Goal: Task Accomplishment & Management: Complete application form

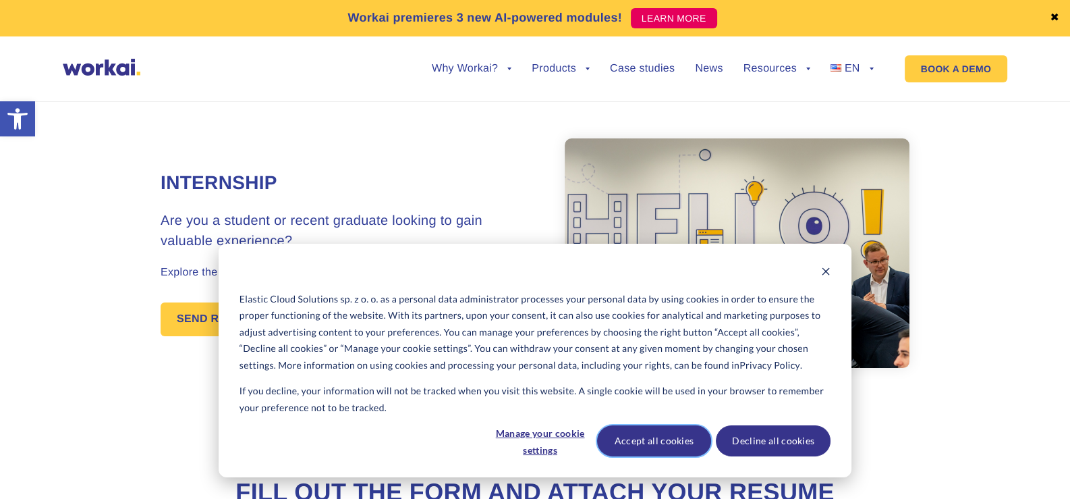
click at [684, 448] on button "Accept all cookies" at bounding box center [654, 440] width 115 height 31
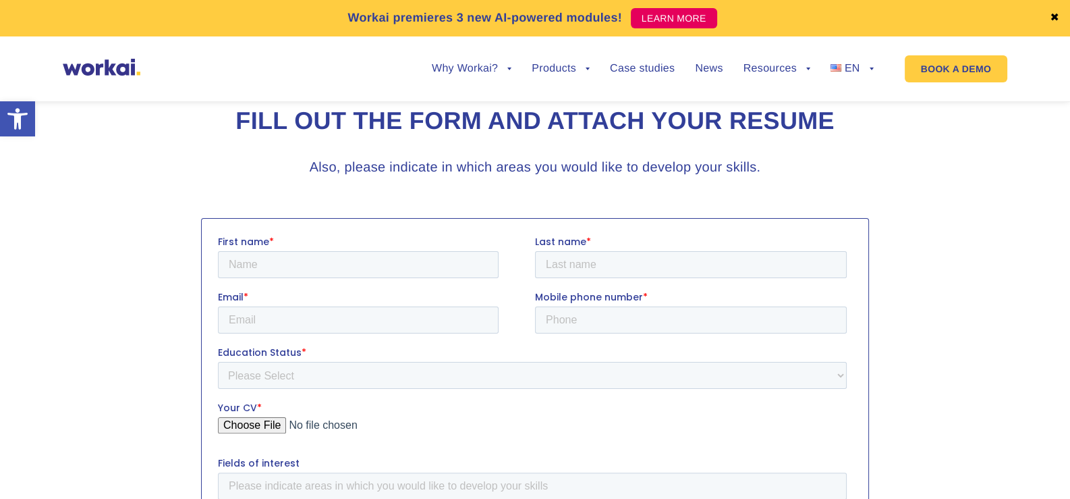
scroll to position [405, 0]
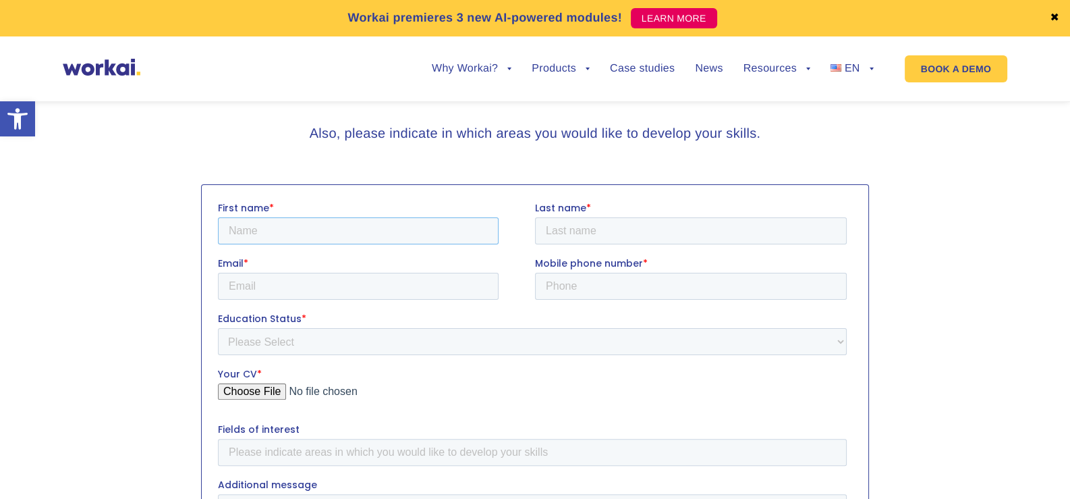
click at [426, 232] on input "First name *" at bounding box center [358, 230] width 281 height 27
type input "Opeyemi Olayinka"
type input "Oladele"
type input "opeyemiooladele@gmail.com"
type input "+48721174284"
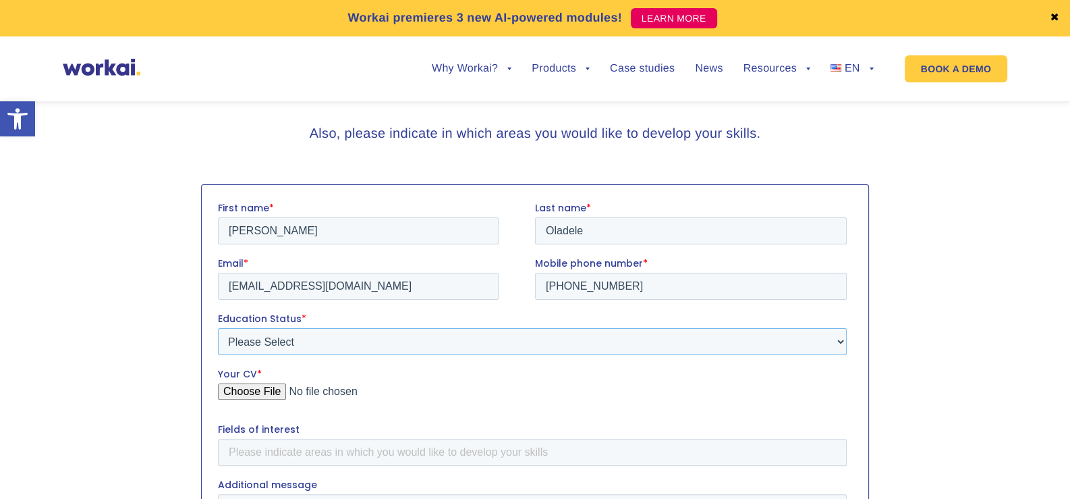
click at [336, 337] on select "Please Select Student Graduate" at bounding box center [532, 340] width 629 height 27
select select "Student"
click at [218, 327] on select "Please Select Student Graduate" at bounding box center [532, 340] width 629 height 27
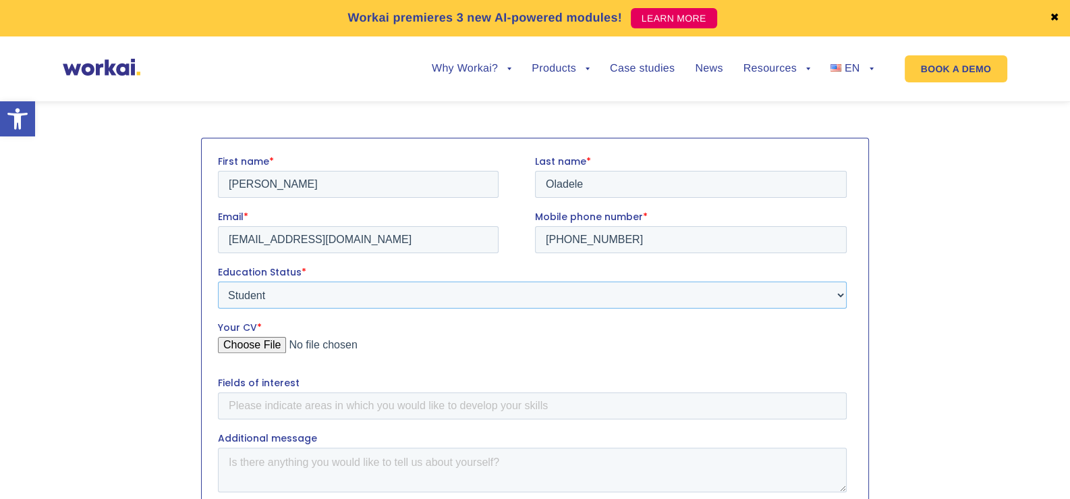
scroll to position [539, 0]
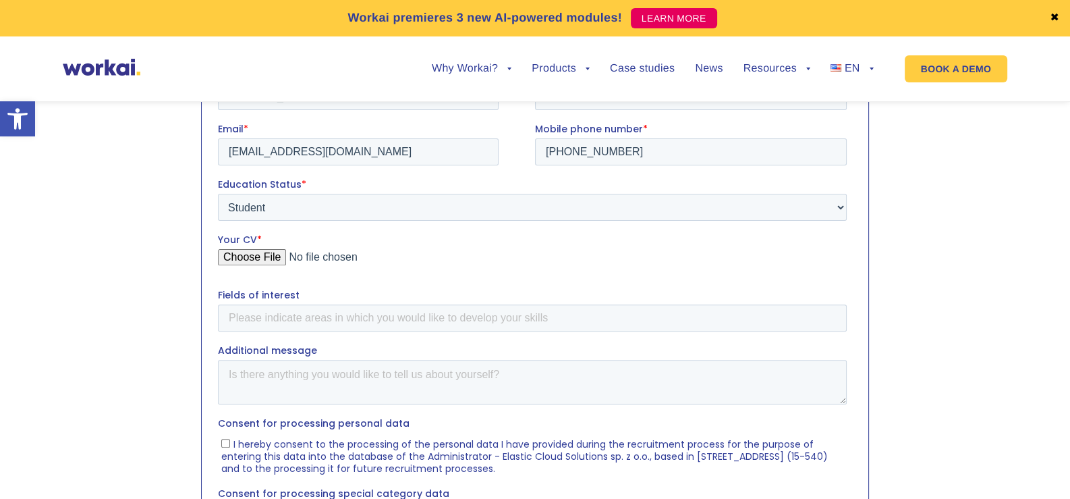
click at [257, 257] on input "Your CV *" at bounding box center [532, 261] width 629 height 27
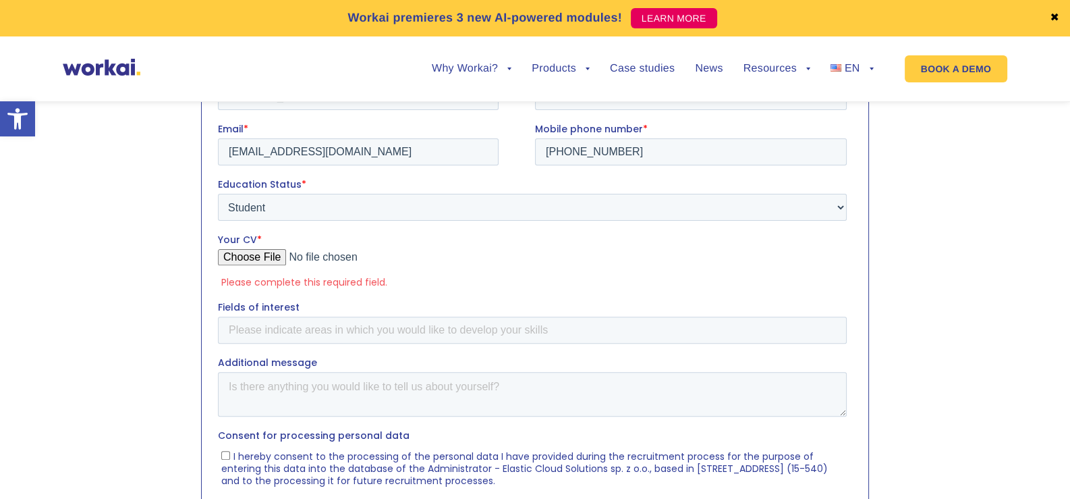
type input "C:\fakepath\OPEYEMI OLADELE CV.pdf"
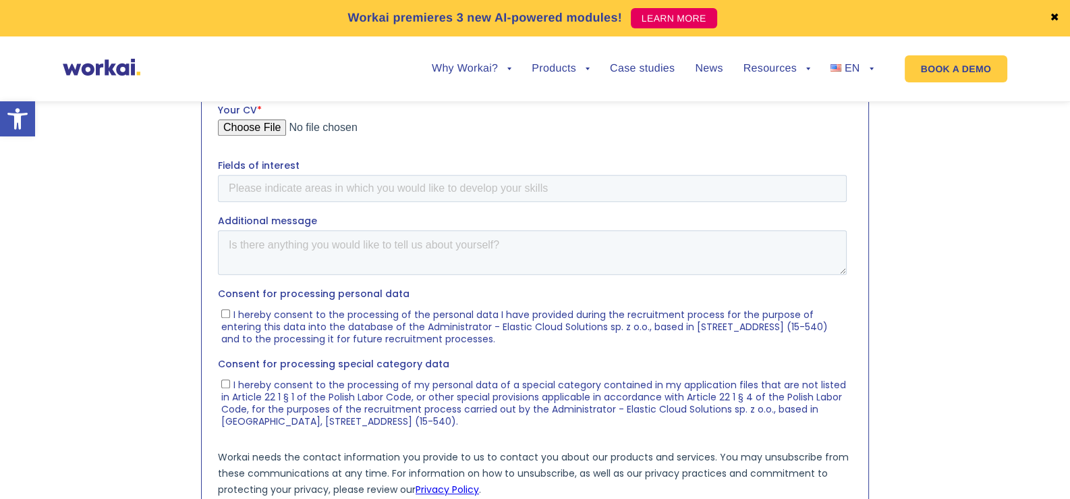
scroll to position [674, 0]
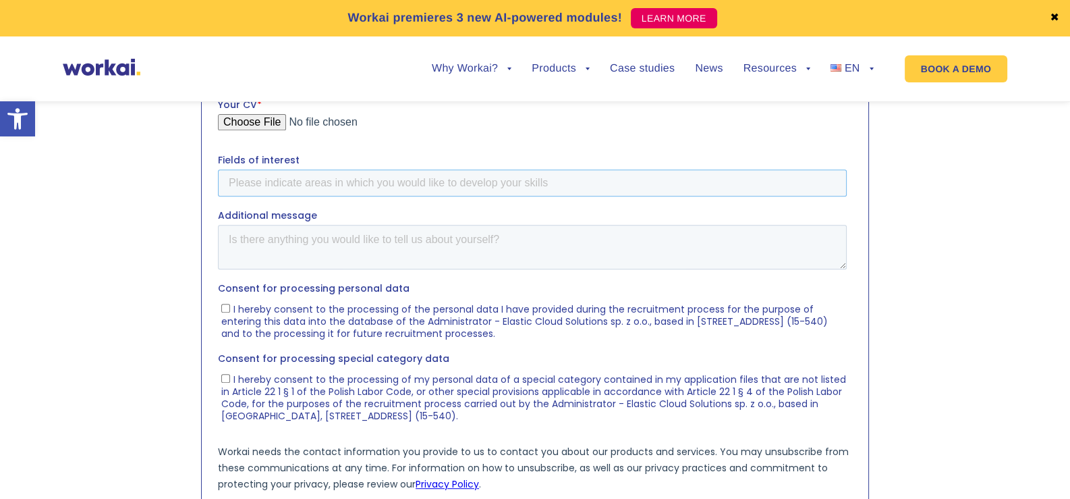
click at [385, 183] on input "Fields of interest" at bounding box center [532, 182] width 629 height 27
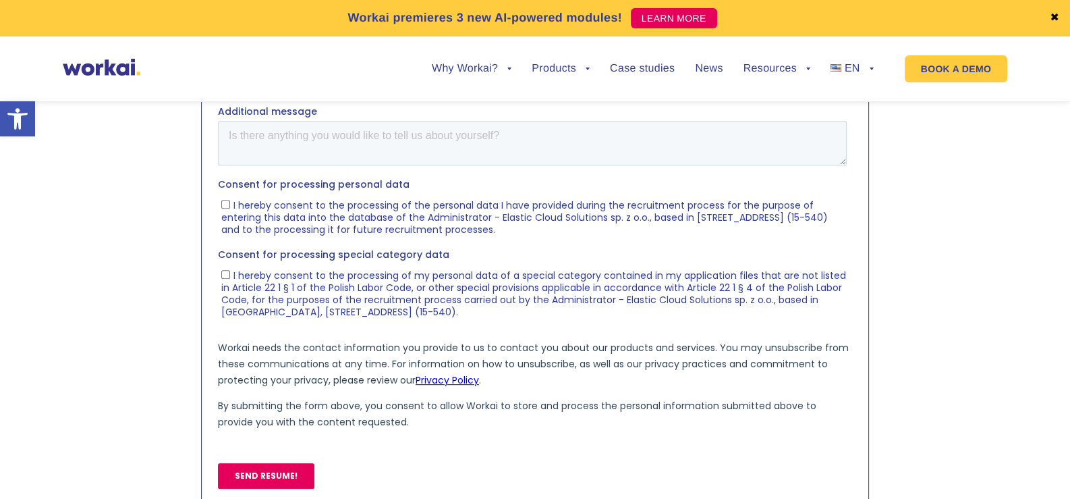
scroll to position [810, 0]
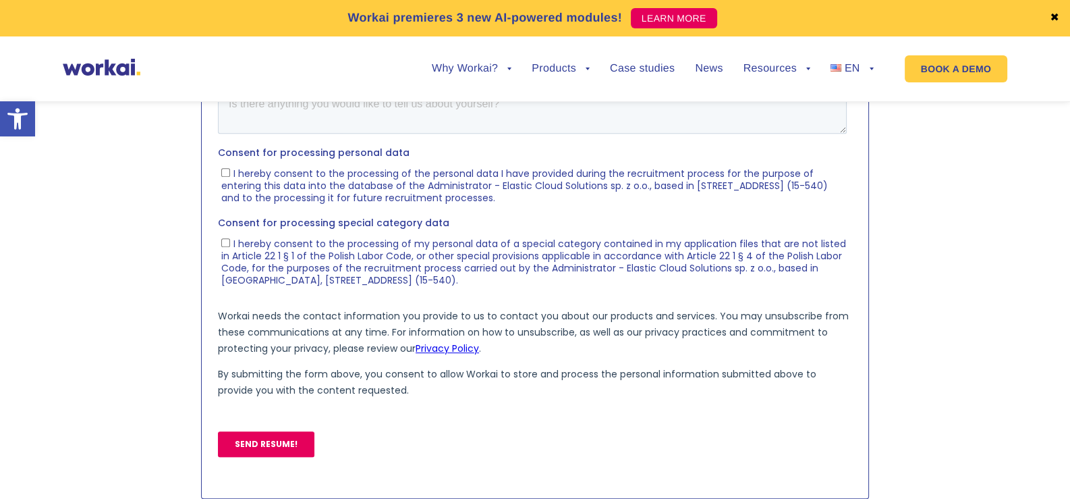
type input "Cybersecurity"
click at [227, 176] on label "I hereby consent to the processing of the personal data I have provided during …" at bounding box center [533, 185] width 625 height 38
click at [227, 176] on input "I hereby consent to the processing of the personal data I have provided during …" at bounding box center [225, 172] width 9 height 9
checkbox input "true"
click at [223, 248] on span "I hereby consent to the processing of my personal data of a special category co…" at bounding box center [533, 262] width 625 height 50
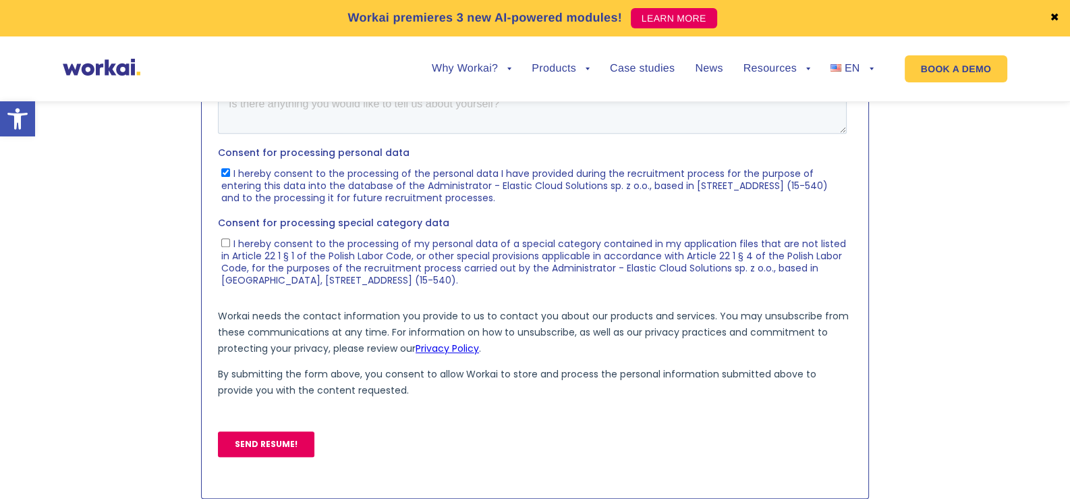
click at [223, 247] on input "I hereby consent to the processing of my personal data of a special category co…" at bounding box center [225, 242] width 9 height 9
checkbox input "true"
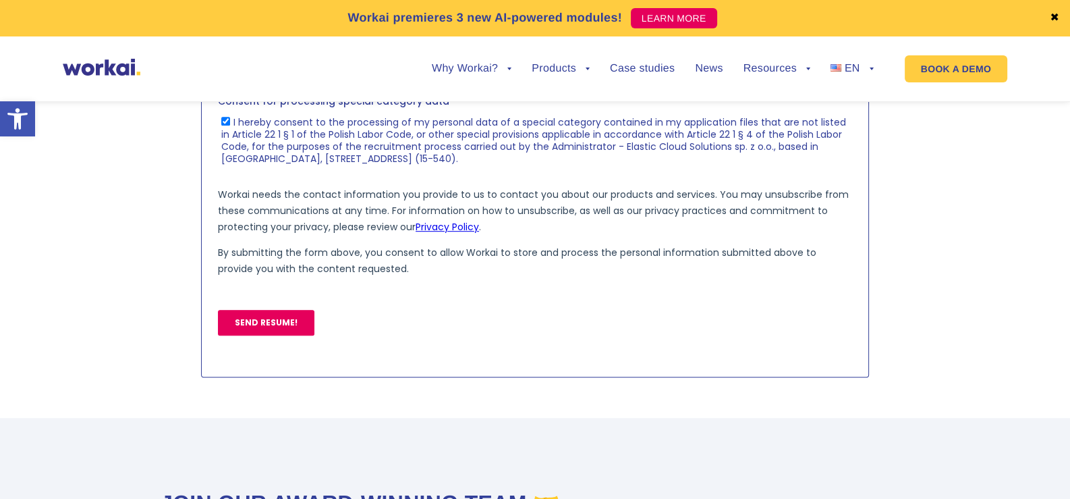
scroll to position [944, 0]
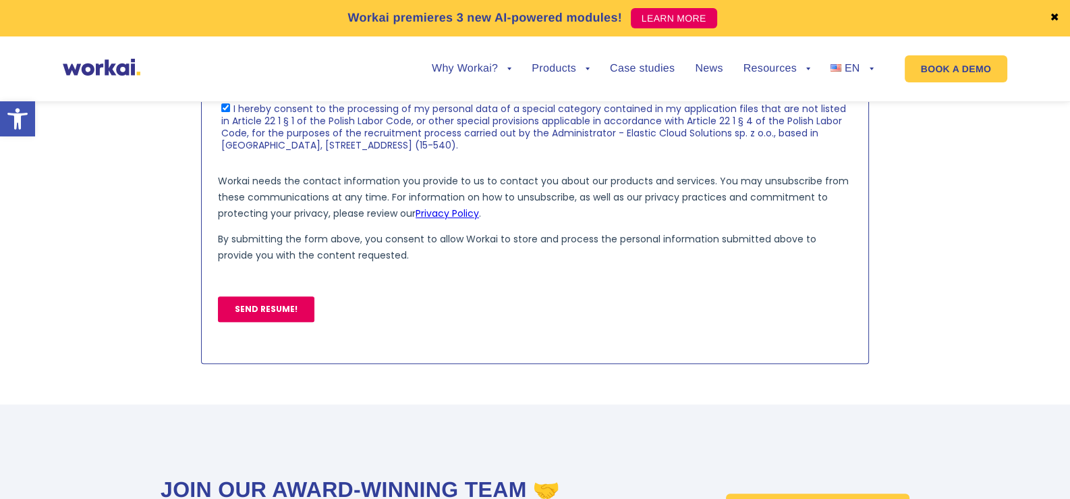
click at [276, 313] on input "SEND RESUME!" at bounding box center [266, 309] width 96 height 26
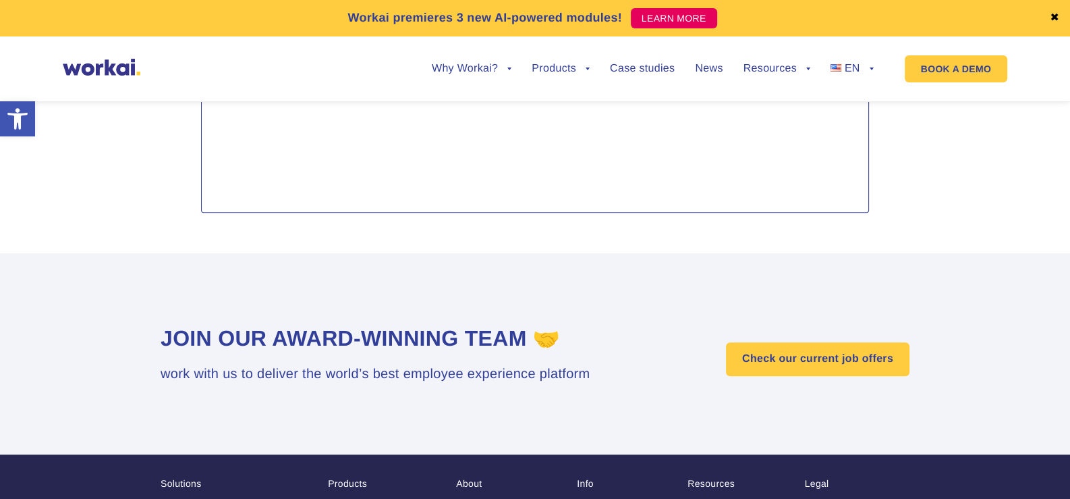
scroll to position [1214, 0]
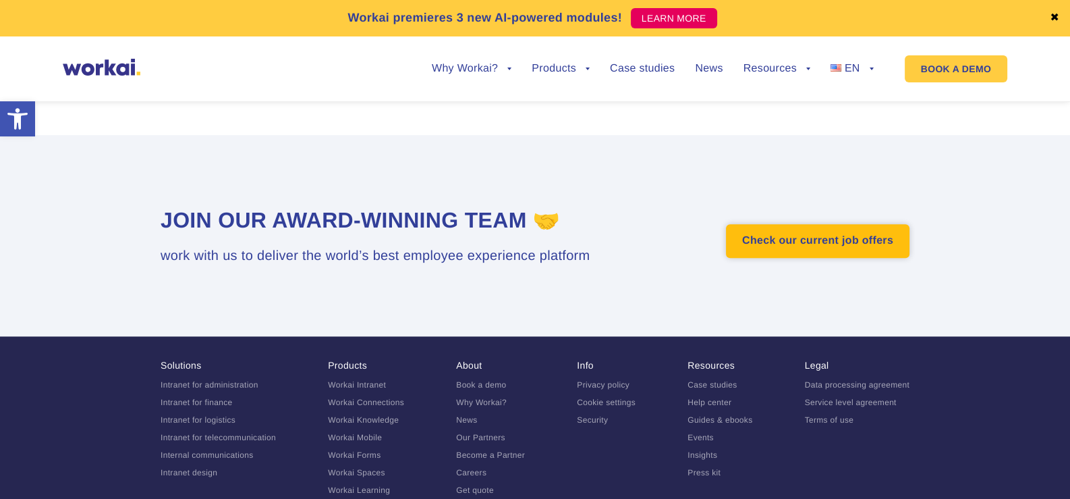
click at [766, 242] on link "Check our current job offers" at bounding box center [817, 241] width 183 height 34
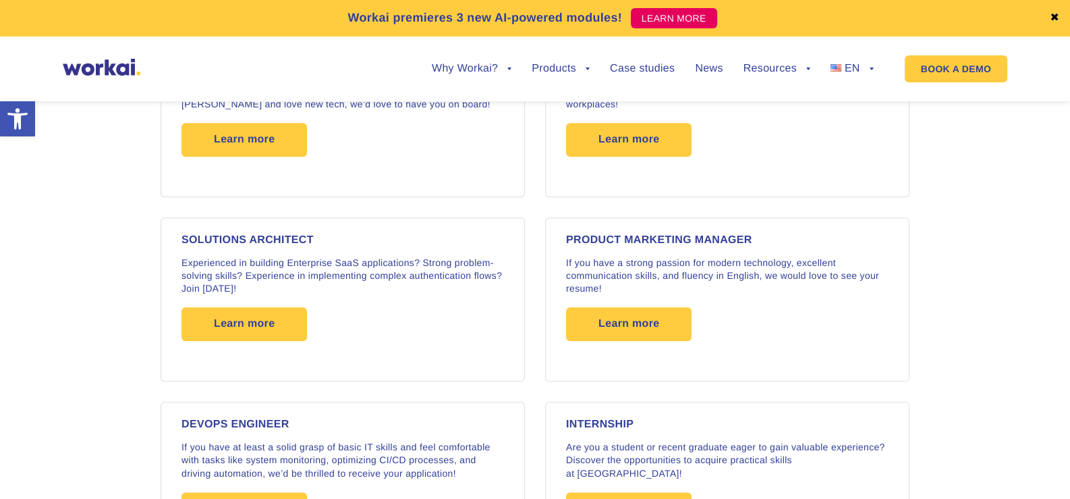
scroll to position [1956, 0]
